Goal: Task Accomplishment & Management: Manage account settings

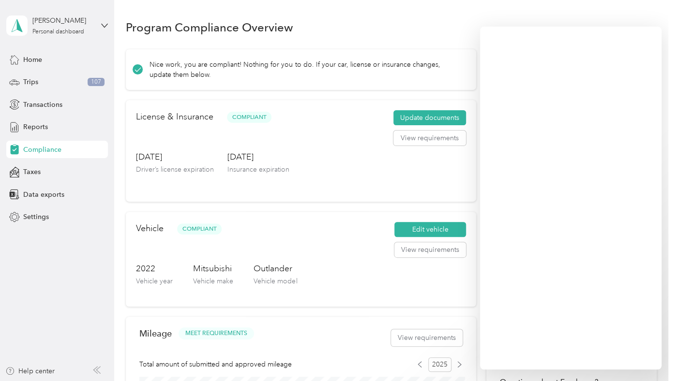
click at [112, 24] on aside "[PERSON_NAME] Personal dashboard Home Trips 107 Transactions Reports Compliance…" at bounding box center [57, 190] width 114 height 381
click at [103, 23] on icon at bounding box center [104, 25] width 7 height 7
